Goal: Use online tool/utility

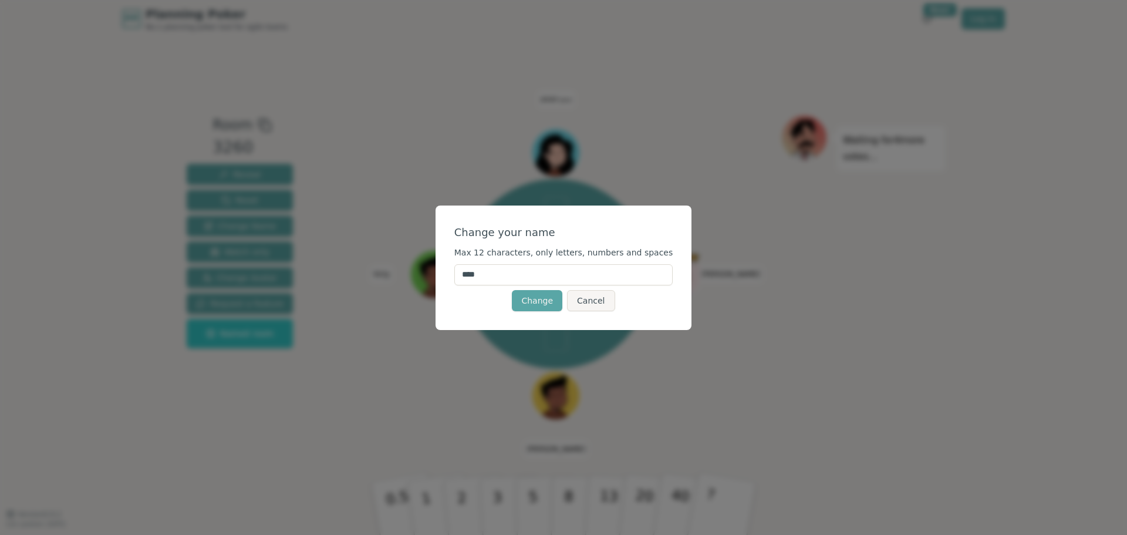
click at [523, 274] on input "****" at bounding box center [563, 274] width 219 height 21
type input "******"
click at [530, 300] on button "Change" at bounding box center [537, 300] width 50 height 21
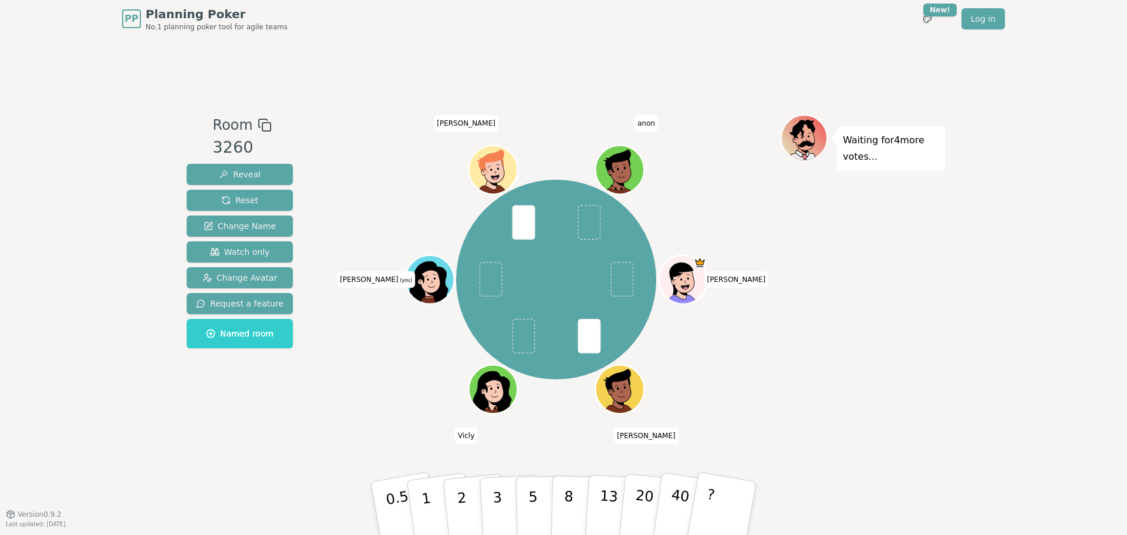
drag, startPoint x: 494, startPoint y: 511, endPoint x: 489, endPoint y: 499, distance: 12.6
click at [515, 328] on div "Room 3260 Reveal Reset Change Name Watch only Change Avatar Request a feature N…" at bounding box center [563, 275] width 763 height 323
click at [499, 519] on p "3" at bounding box center [498, 509] width 13 height 64
click at [422, 282] on icon at bounding box center [421, 282] width 8 height 6
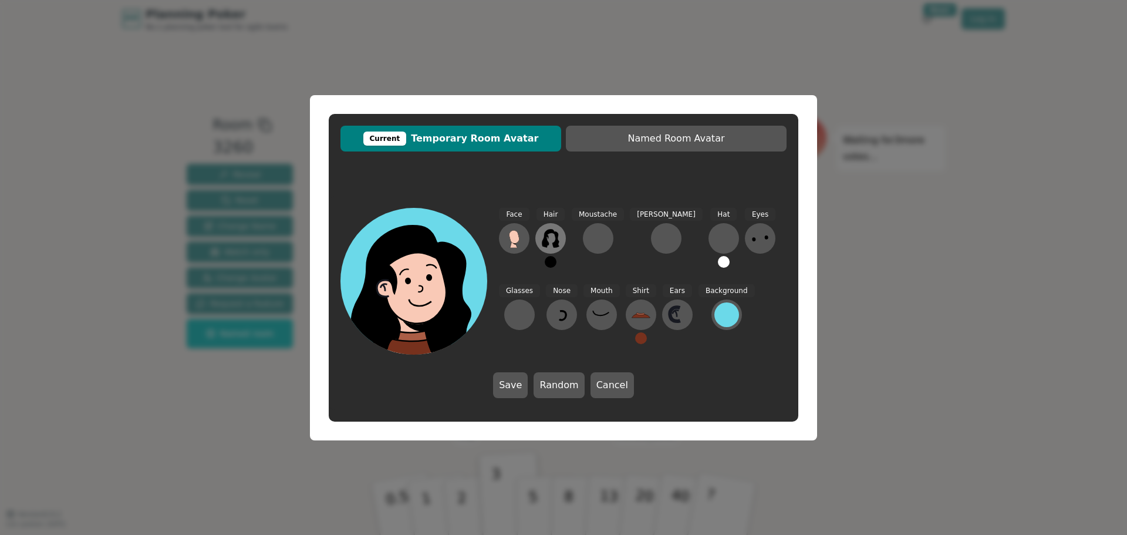
click at [545, 236] on icon at bounding box center [550, 238] width 17 height 19
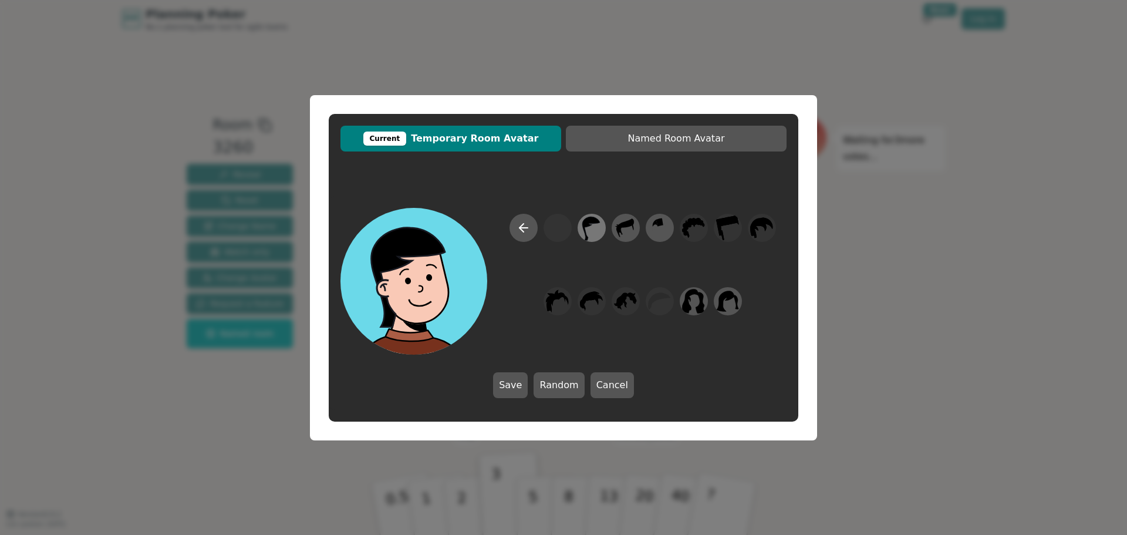
click at [597, 226] on icon at bounding box center [591, 227] width 23 height 26
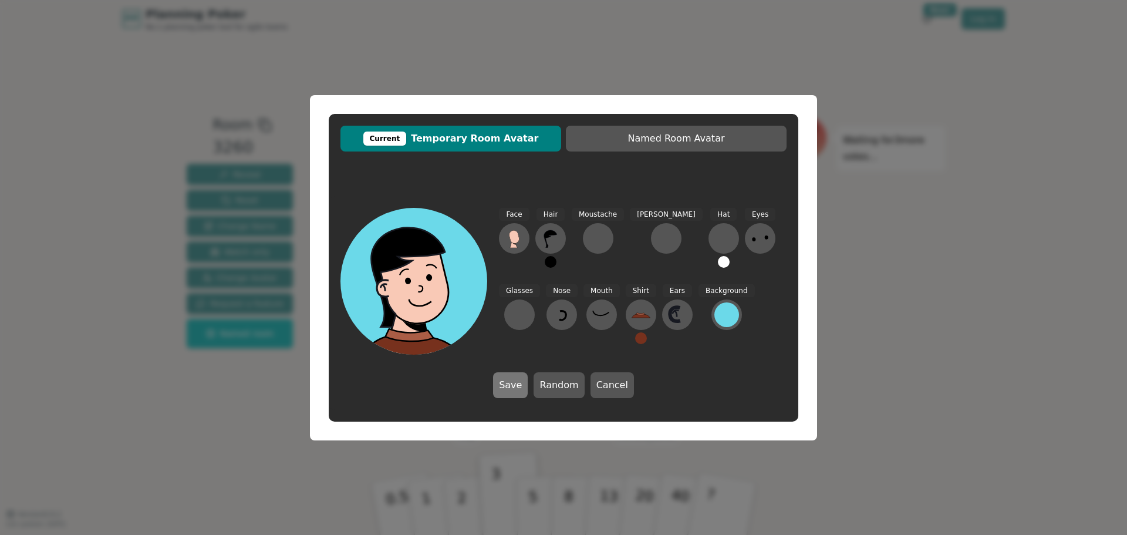
click at [510, 385] on button "Save" at bounding box center [510, 385] width 35 height 26
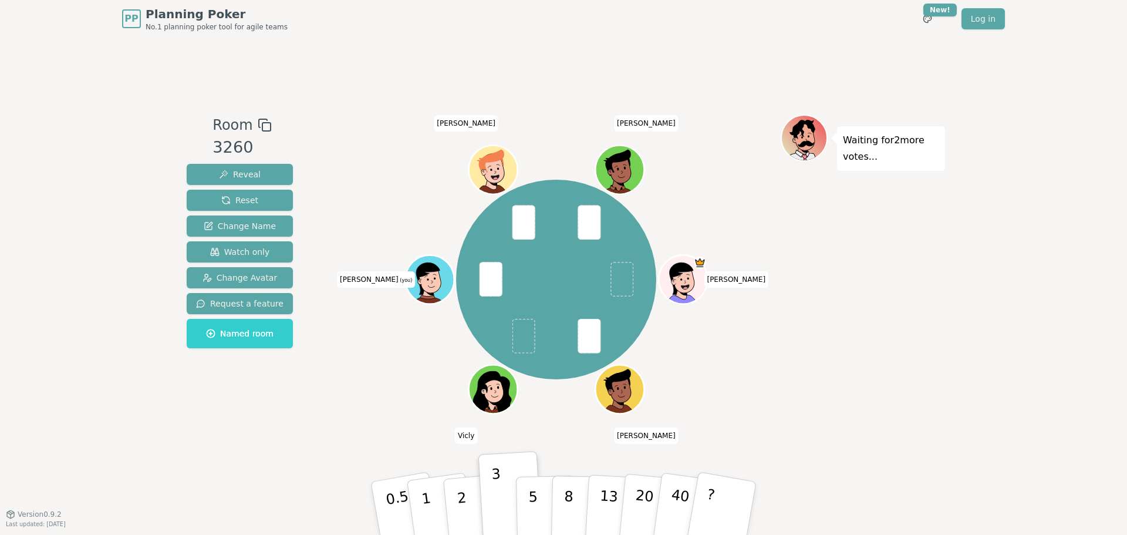
click at [422, 276] on icon at bounding box center [431, 278] width 48 height 5
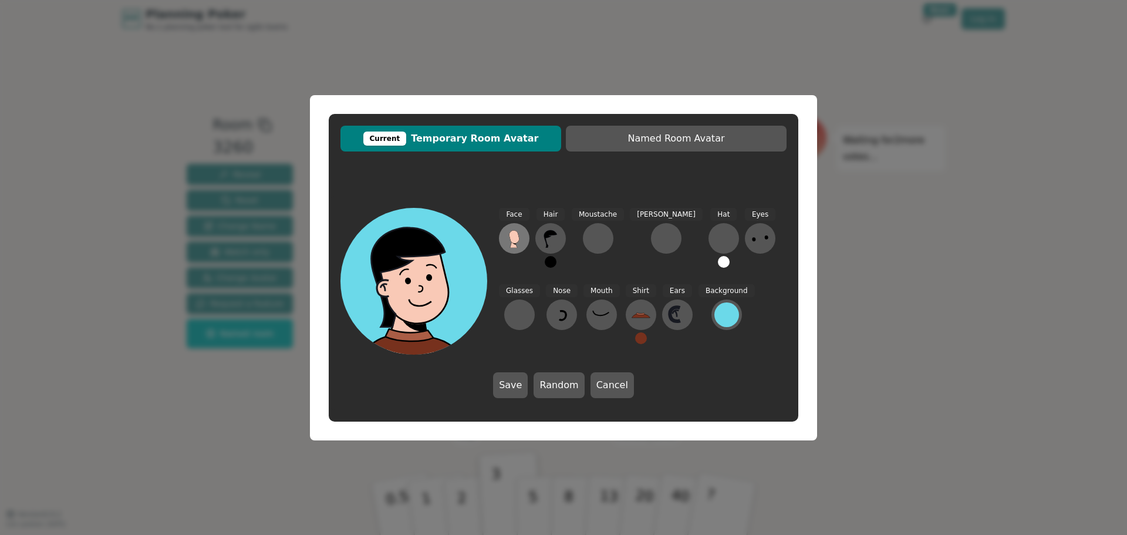
click at [504, 237] on button at bounding box center [514, 238] width 31 height 31
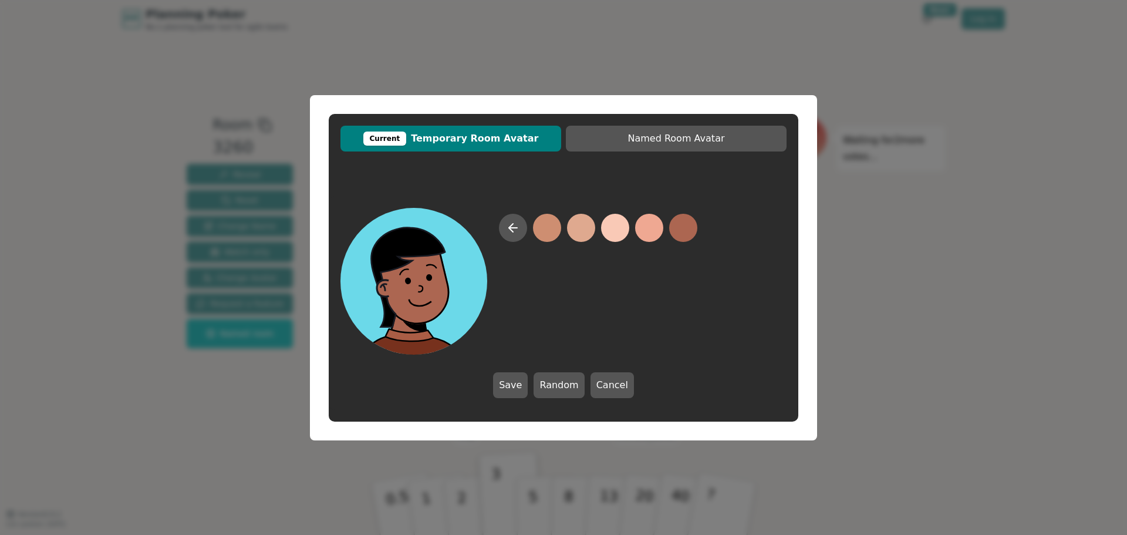
click at [678, 227] on button at bounding box center [683, 228] width 28 height 28
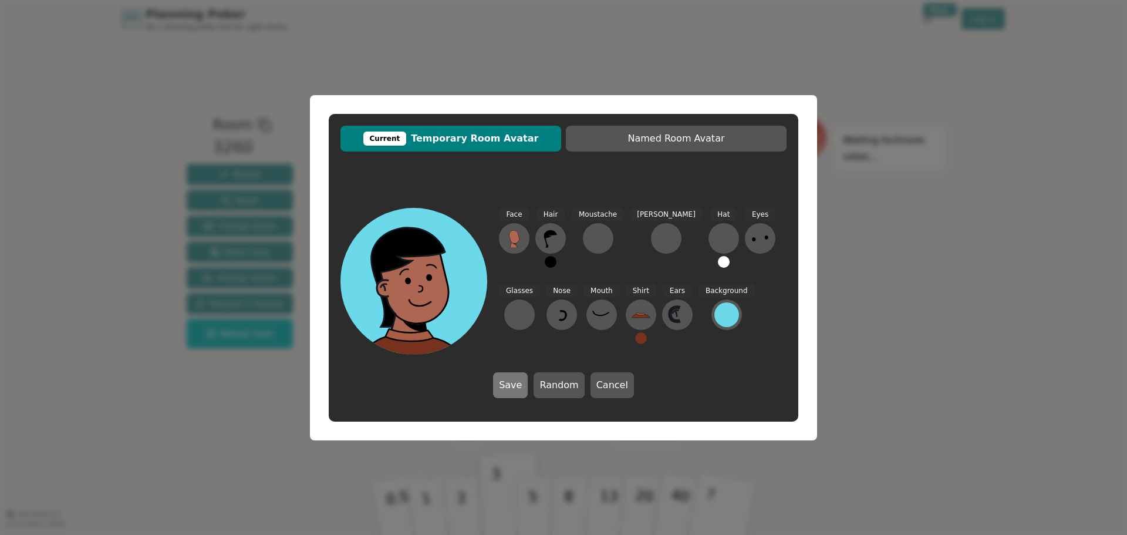
click at [515, 383] on button "Save" at bounding box center [510, 385] width 35 height 26
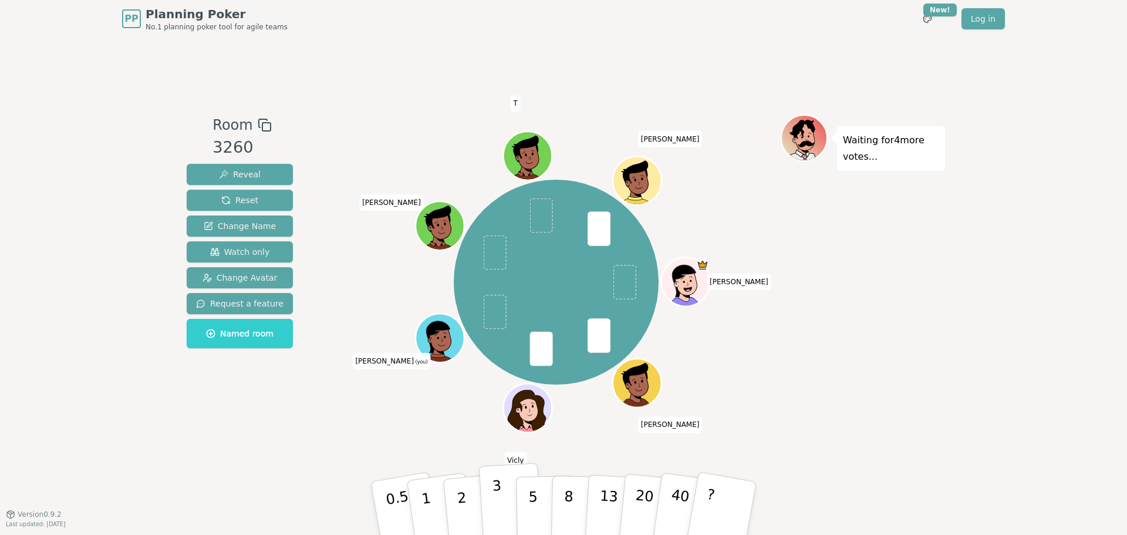
click at [500, 510] on p "3" at bounding box center [498, 509] width 13 height 64
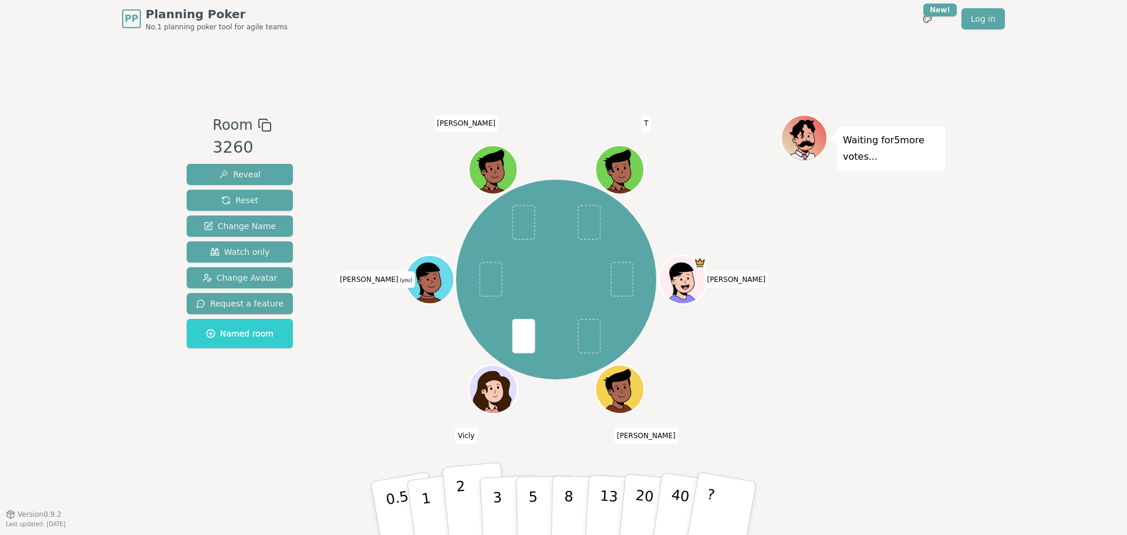
click at [464, 514] on p "2" at bounding box center [463, 510] width 15 height 64
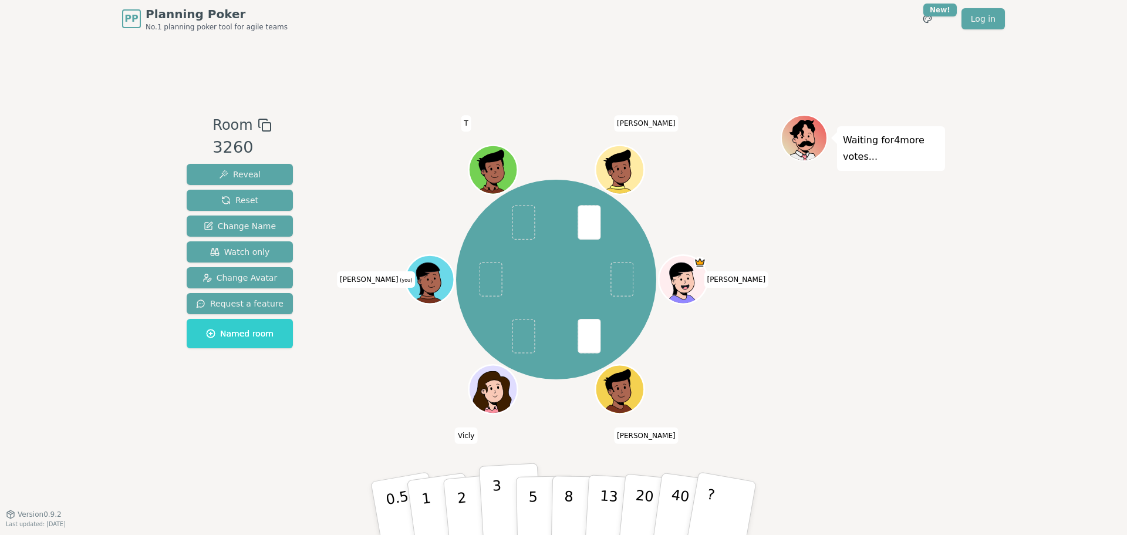
click at [496, 497] on p "3" at bounding box center [498, 509] width 13 height 64
